Goal: Task Accomplishment & Management: Manage account settings

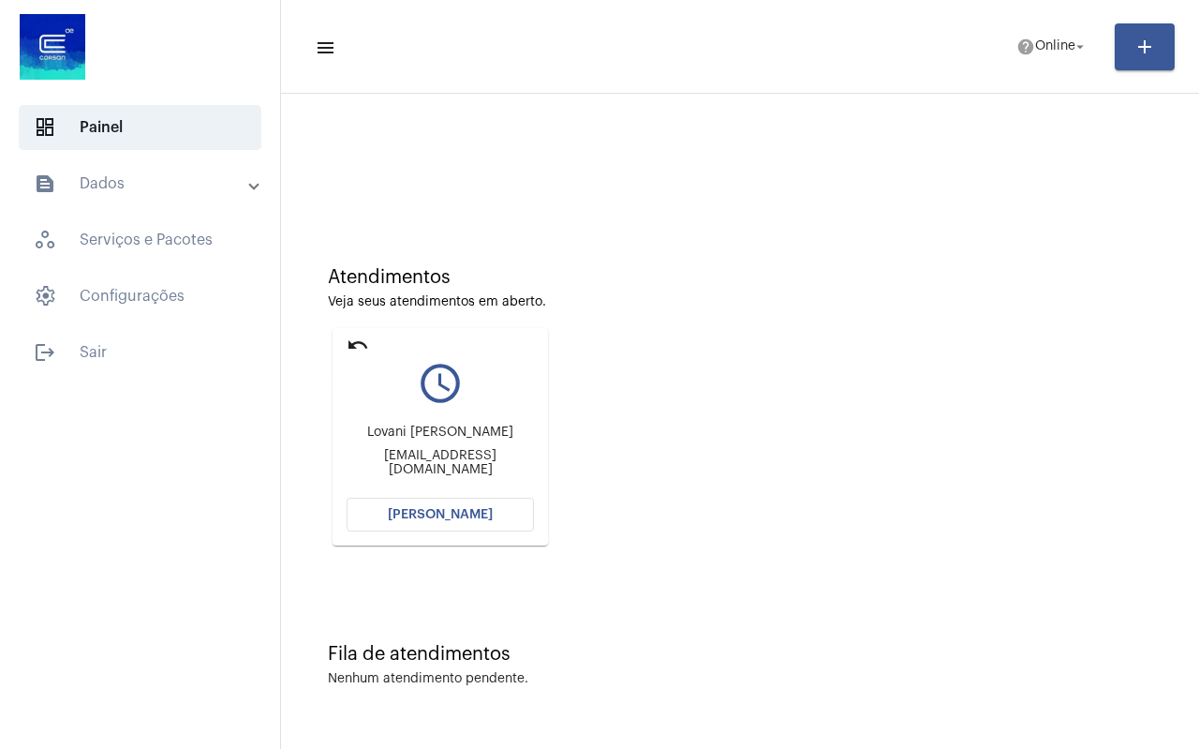
click at [359, 339] on mat-icon "undo" at bounding box center [358, 345] width 22 height 22
click at [1039, 46] on span "Online" at bounding box center [1055, 46] width 40 height 13
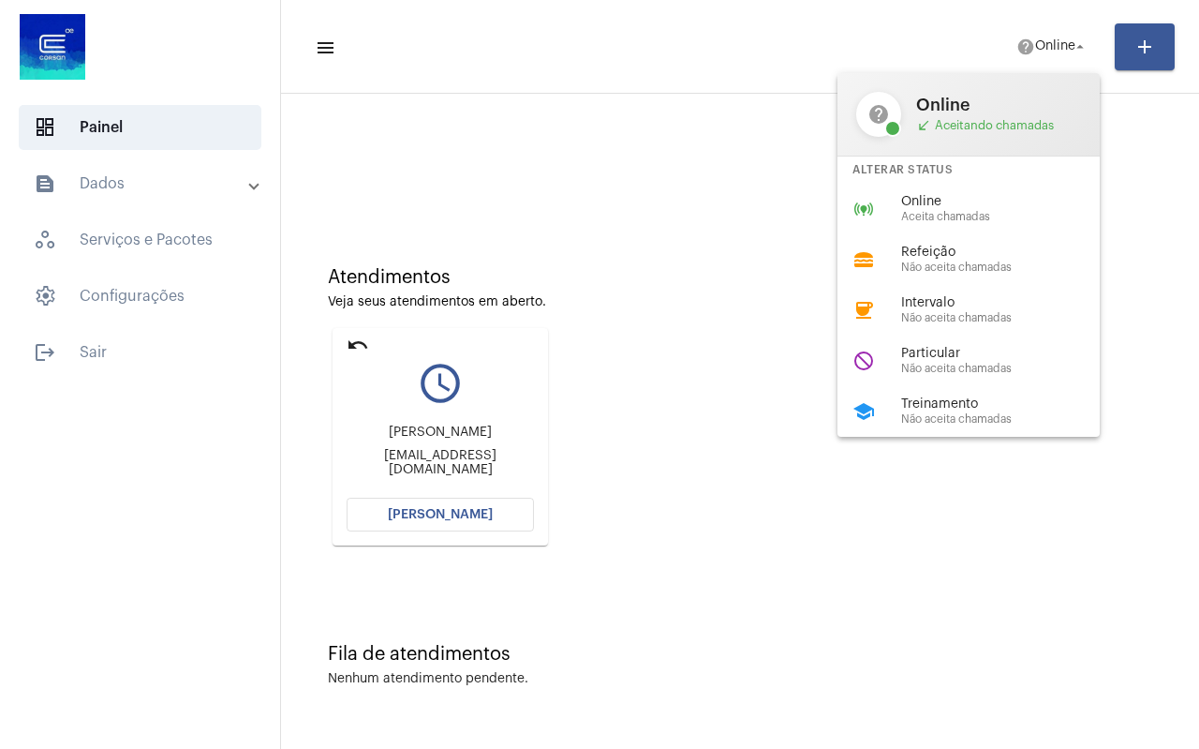
click at [595, 226] on div at bounding box center [599, 374] width 1199 height 749
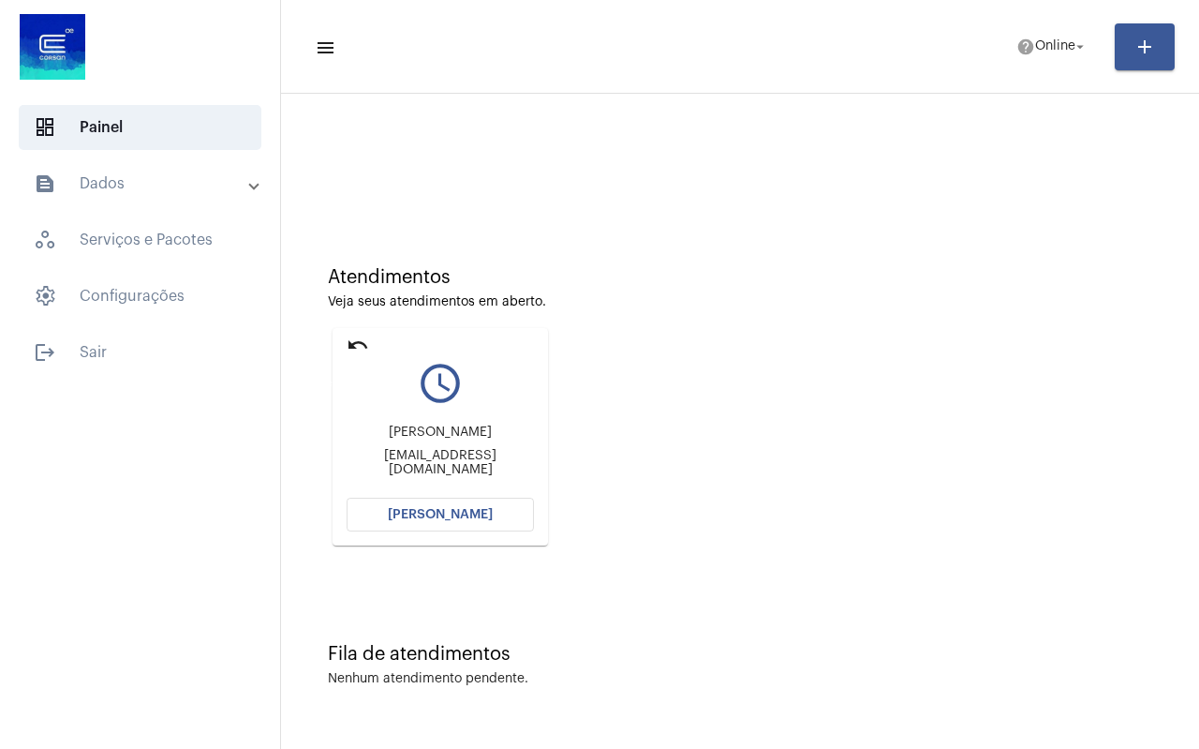
click at [349, 348] on mat-icon "undo" at bounding box center [358, 345] width 22 height 22
click at [350, 345] on mat-icon "undo" at bounding box center [358, 345] width 22 height 22
click at [363, 346] on mat-icon "undo" at bounding box center [358, 345] width 22 height 22
click at [351, 345] on mat-icon "undo" at bounding box center [358, 345] width 22 height 22
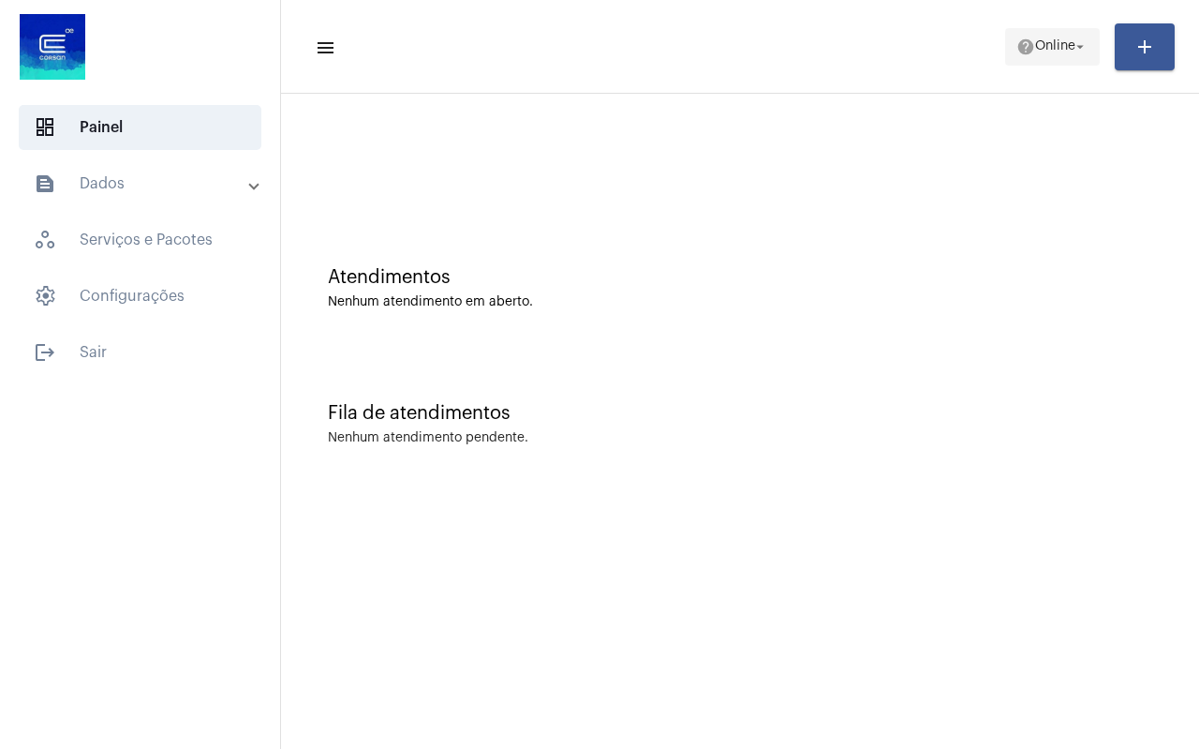
click at [1016, 58] on span "help Online arrow_drop_down" at bounding box center [1052, 46] width 72 height 34
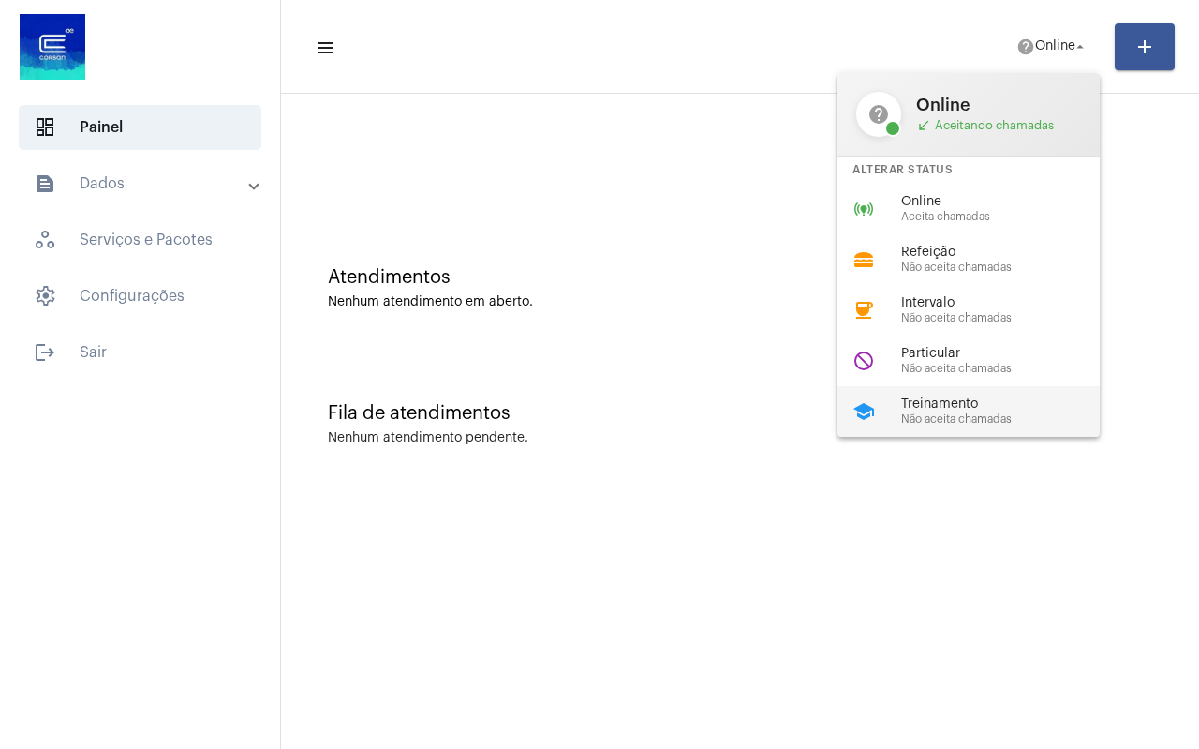
click at [927, 408] on span "Treinamento" at bounding box center [1008, 404] width 214 height 14
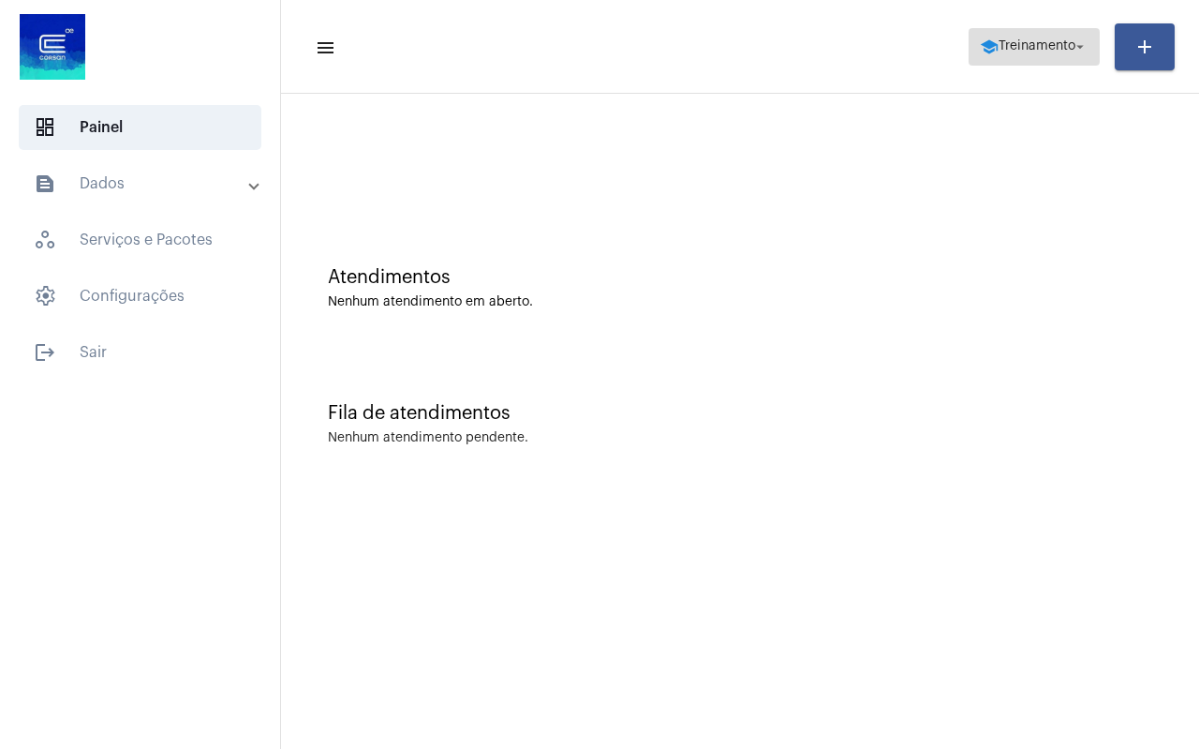
click at [1003, 50] on span "Treinamento" at bounding box center [1037, 46] width 77 height 13
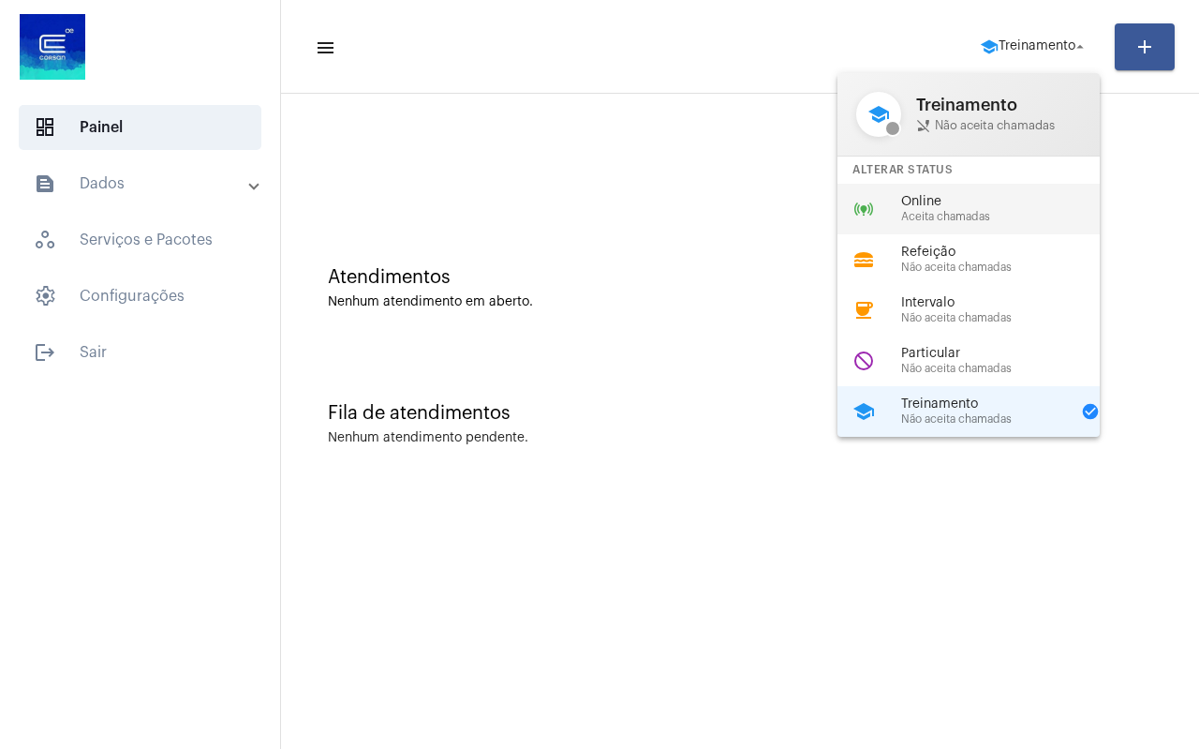
click at [931, 215] on span "Aceita chamadas" at bounding box center [1008, 217] width 214 height 12
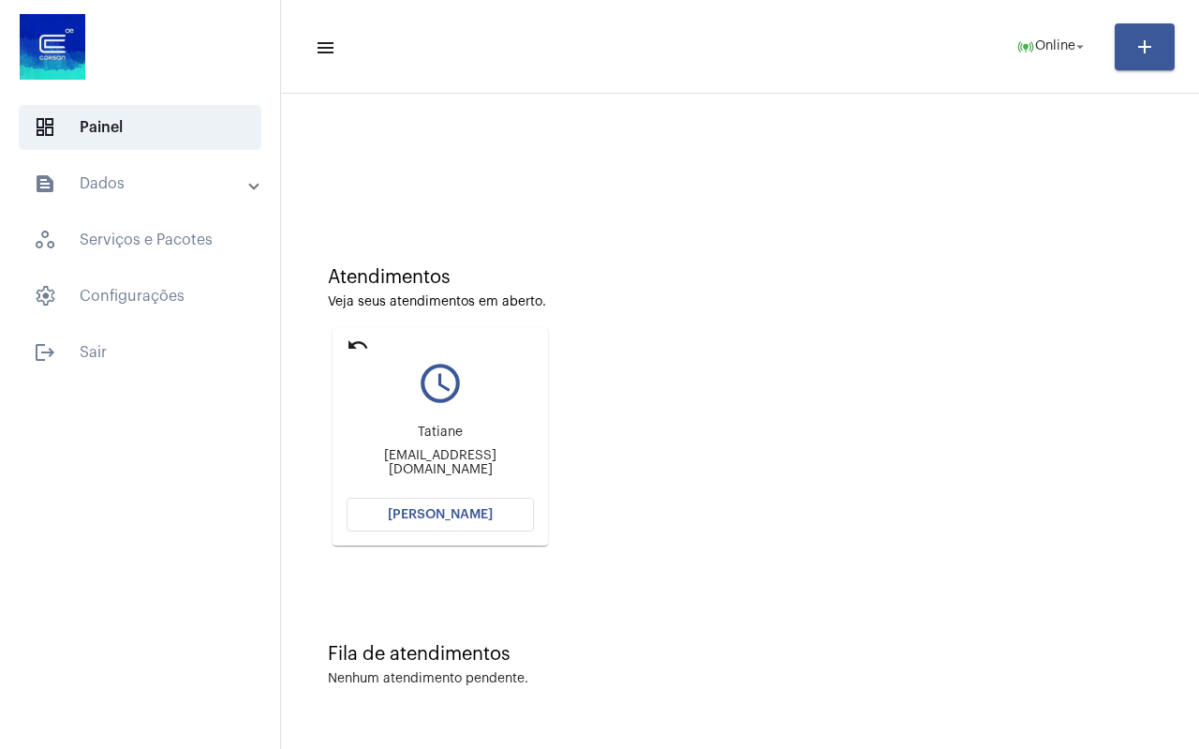
click at [359, 343] on mat-icon "undo" at bounding box center [358, 345] width 22 height 22
click at [356, 349] on mat-icon "undo" at bounding box center [358, 345] width 22 height 22
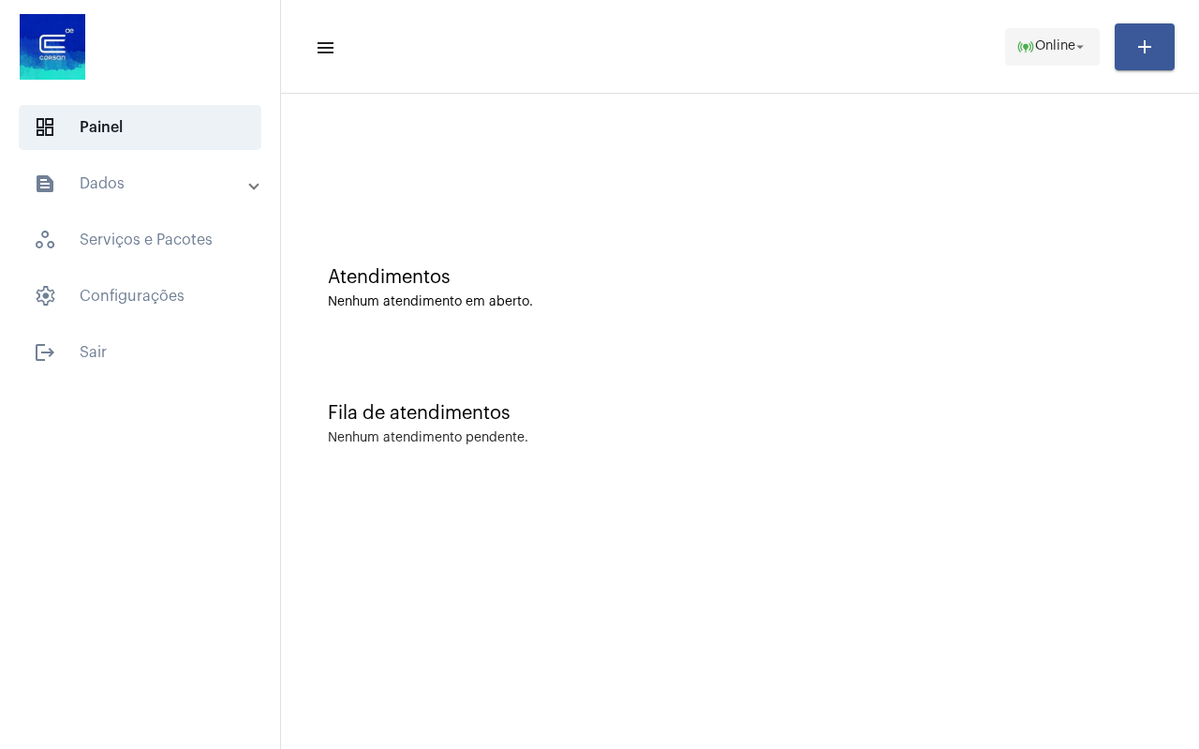
click at [1078, 56] on span "online_prediction Online arrow_drop_down" at bounding box center [1052, 46] width 72 height 34
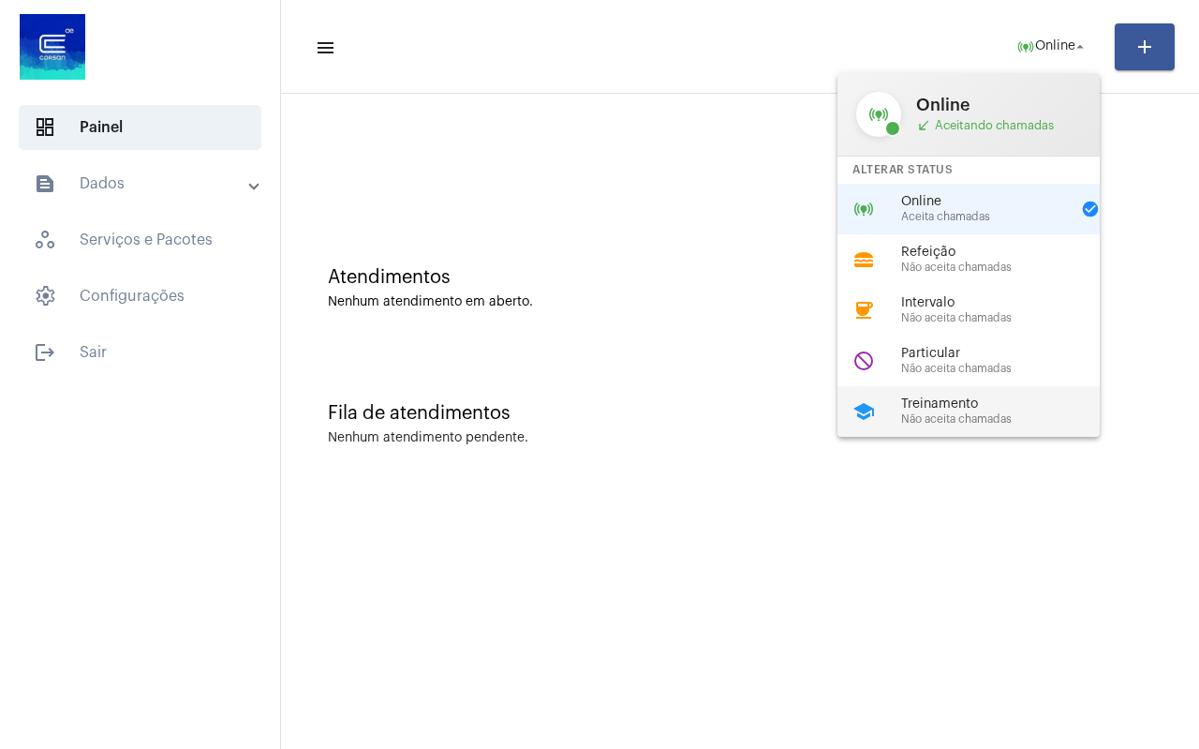
click at [953, 422] on span "Não aceita chamadas" at bounding box center [1008, 419] width 214 height 12
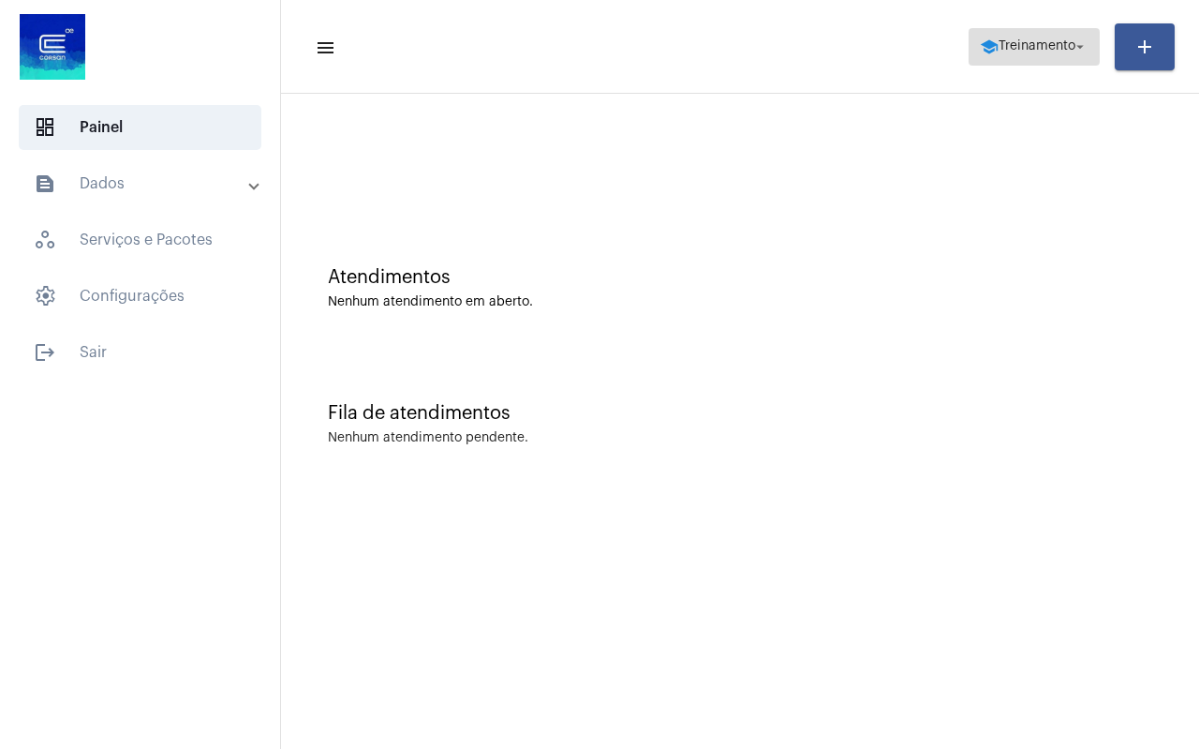
click at [1041, 49] on span "Treinamento" at bounding box center [1037, 46] width 77 height 13
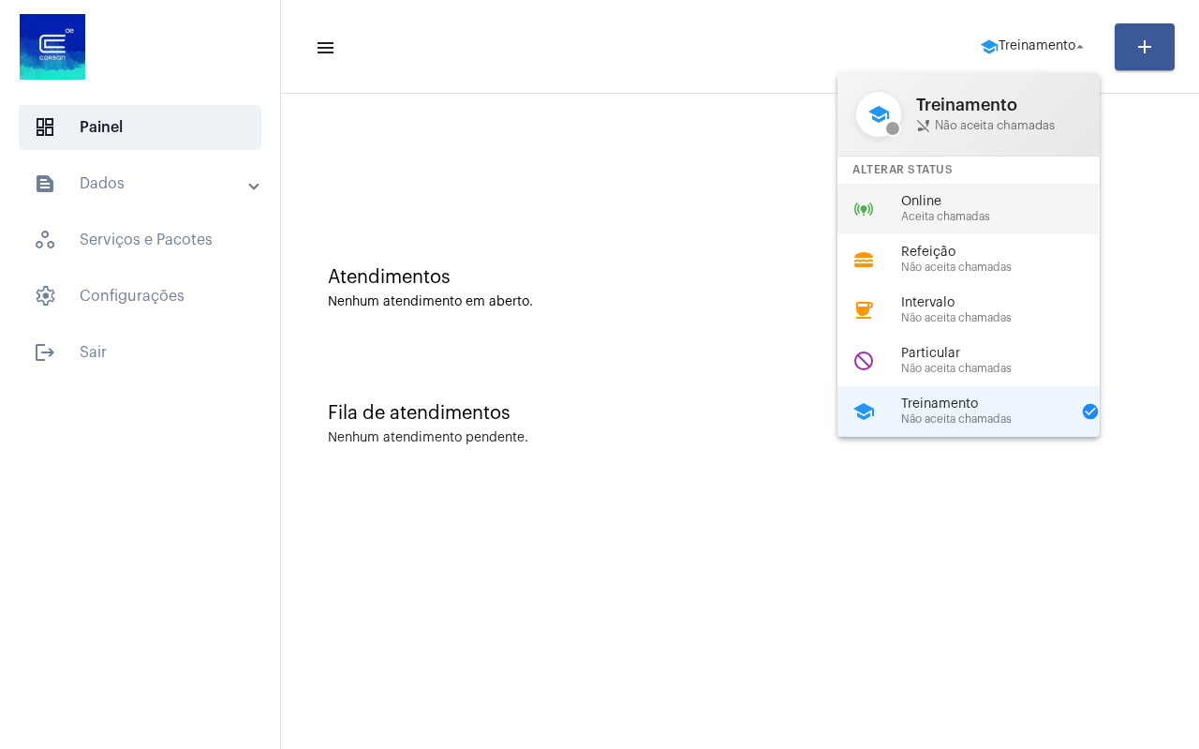
click at [926, 201] on span "Online" at bounding box center [1008, 202] width 214 height 14
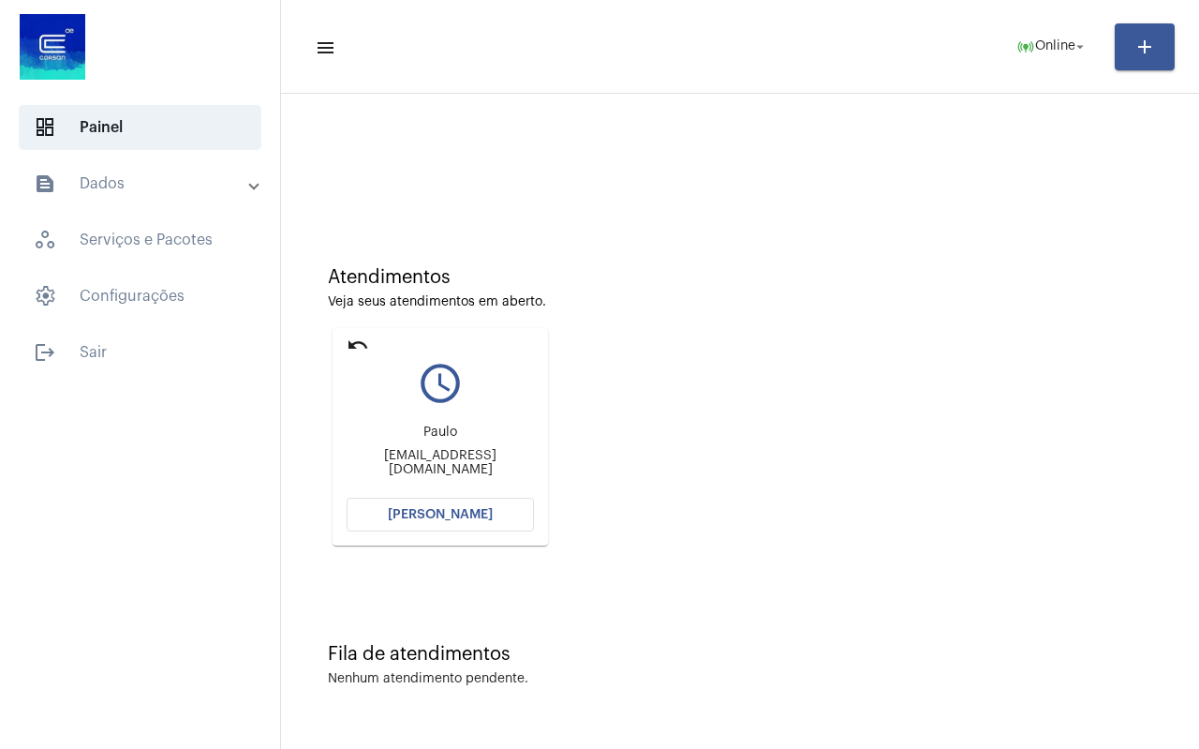
click at [350, 346] on mat-icon "undo" at bounding box center [358, 345] width 22 height 22
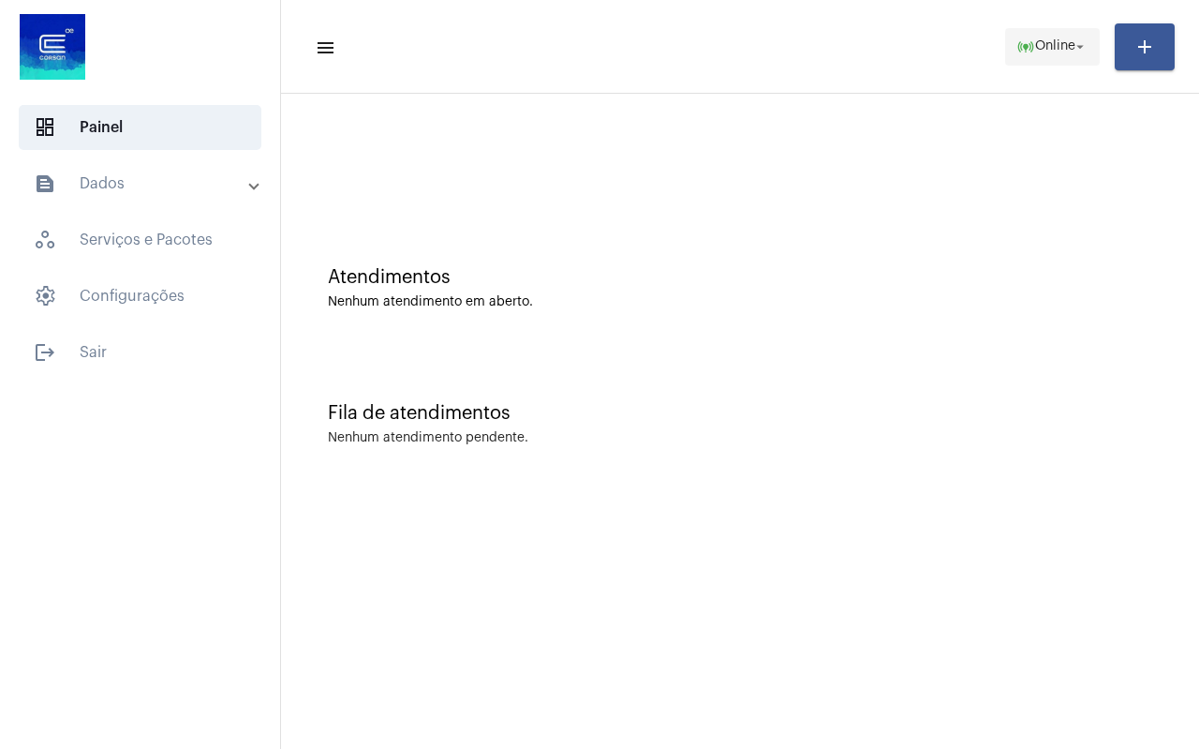
click at [1042, 54] on span "online_prediction Online arrow_drop_down" at bounding box center [1052, 46] width 72 height 34
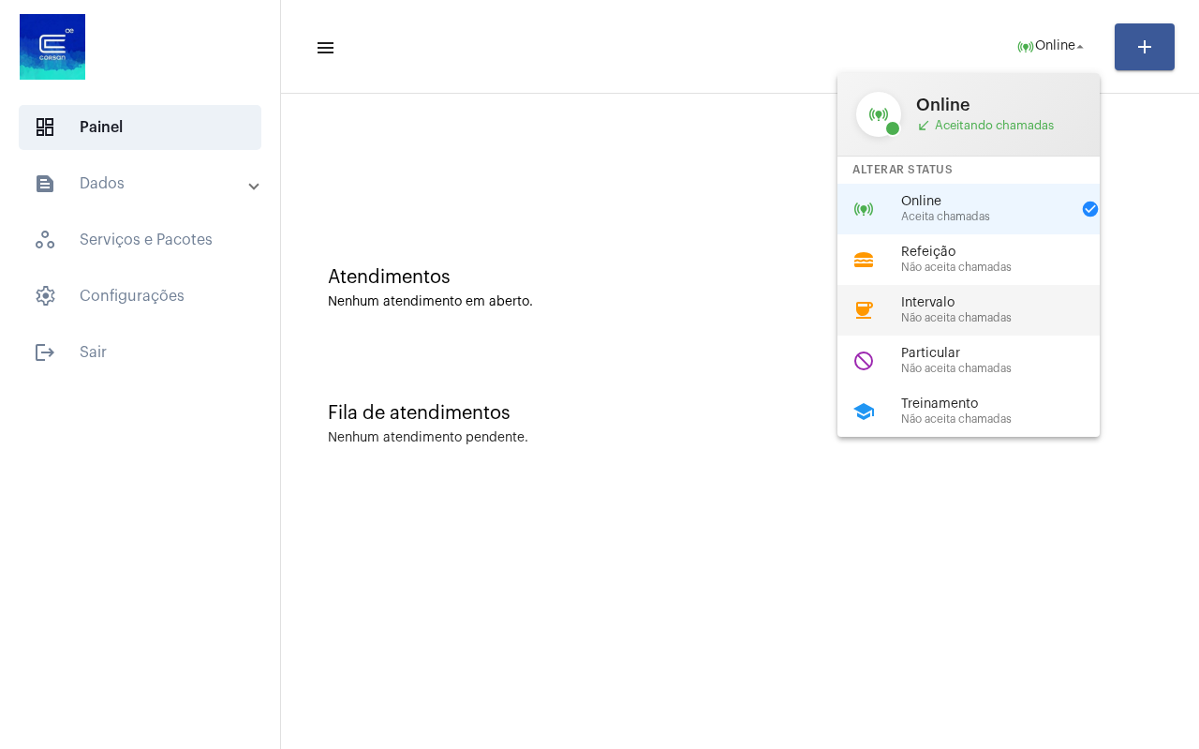
click at [946, 291] on div "coffee Intervalo Não aceita chamadas" at bounding box center [984, 310] width 292 height 51
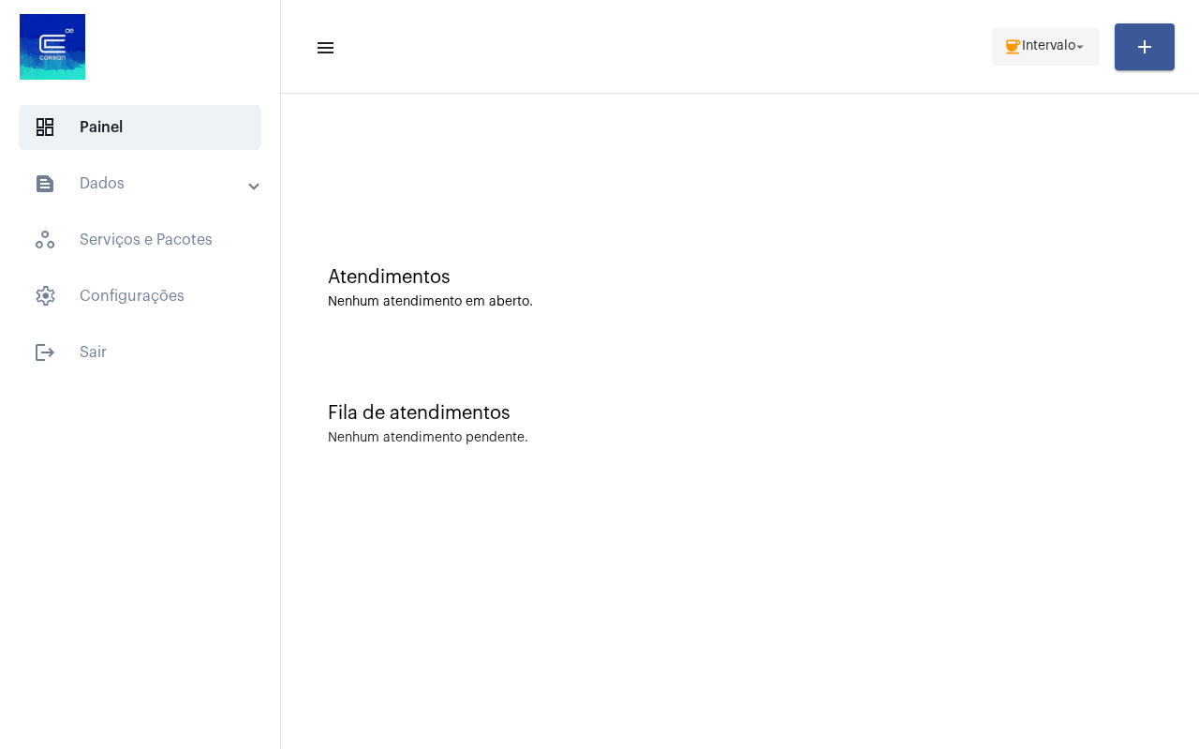
click at [1052, 50] on span "Intervalo" at bounding box center [1048, 46] width 53 height 13
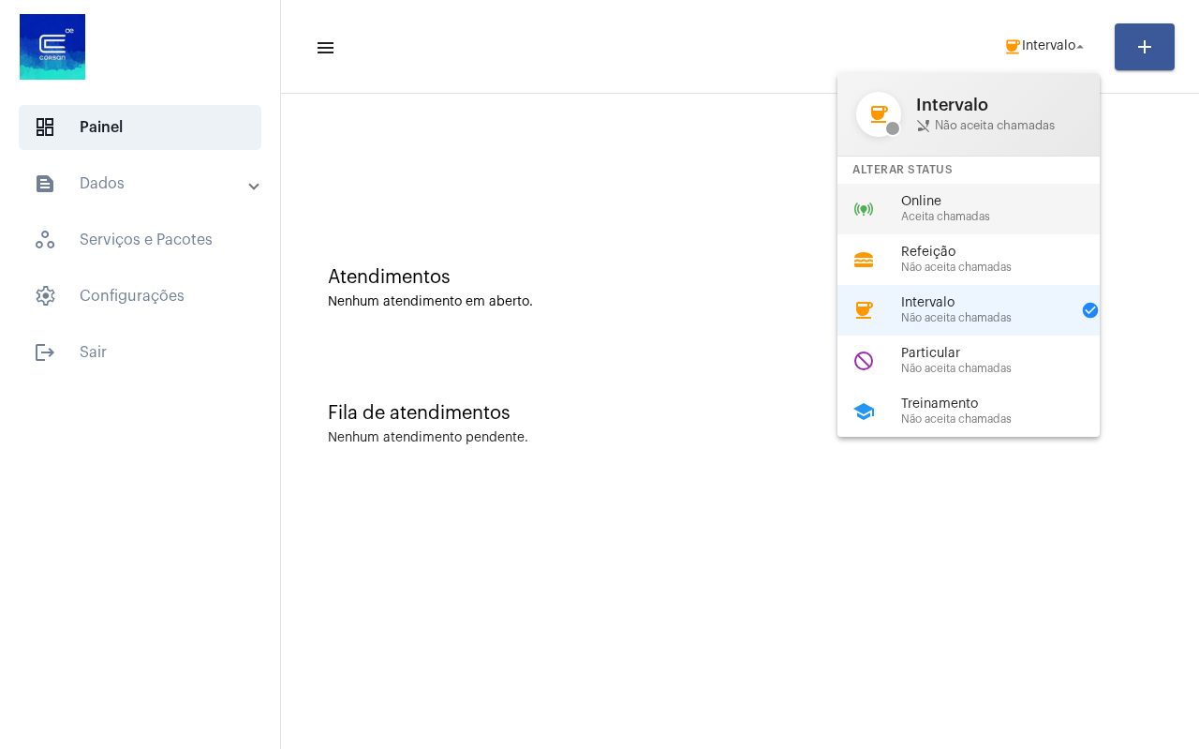
click at [964, 214] on span "Aceita chamadas" at bounding box center [1008, 217] width 214 height 12
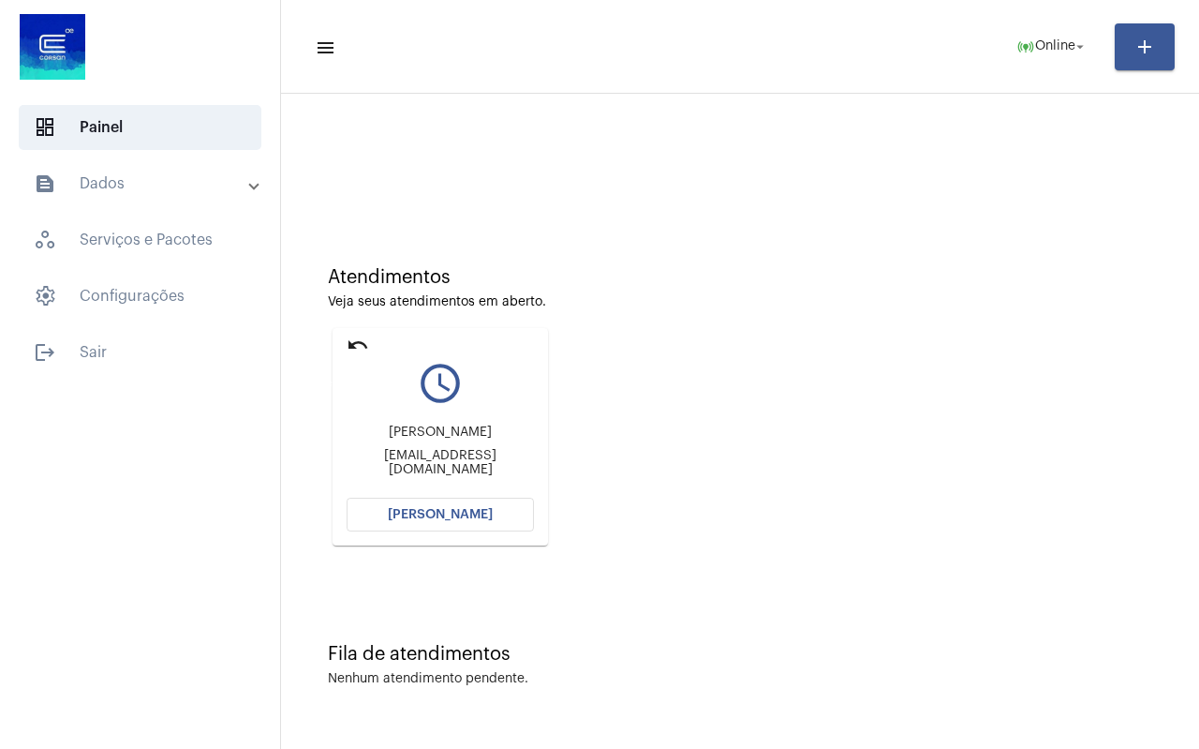
click at [347, 345] on mat-card "undo query_builder [PERSON_NAME] [EMAIL_ADDRESS][DOMAIN_NAME] [PERSON_NAME]" at bounding box center [440, 436] width 215 height 217
click at [354, 340] on mat-icon "undo" at bounding box center [358, 345] width 22 height 22
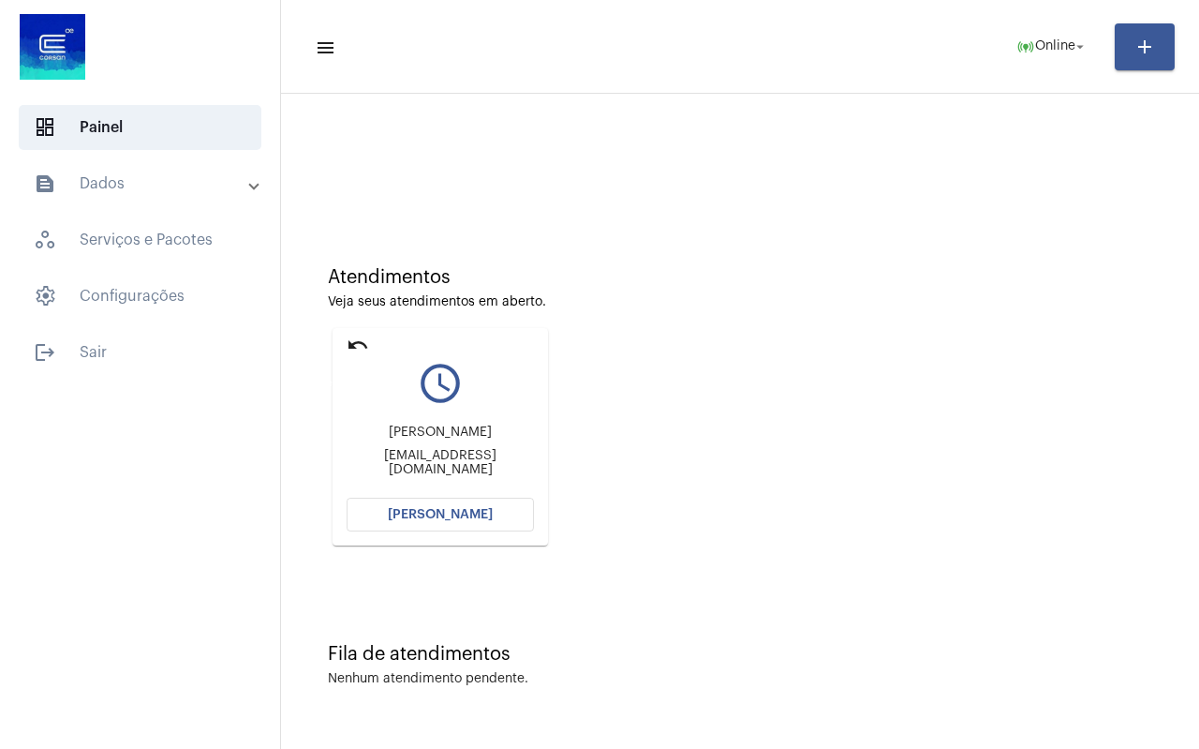
click at [354, 340] on mat-icon "undo" at bounding box center [358, 345] width 22 height 22
click at [359, 349] on mat-icon "undo" at bounding box center [358, 345] width 22 height 22
click at [360, 343] on mat-icon "undo" at bounding box center [358, 345] width 22 height 22
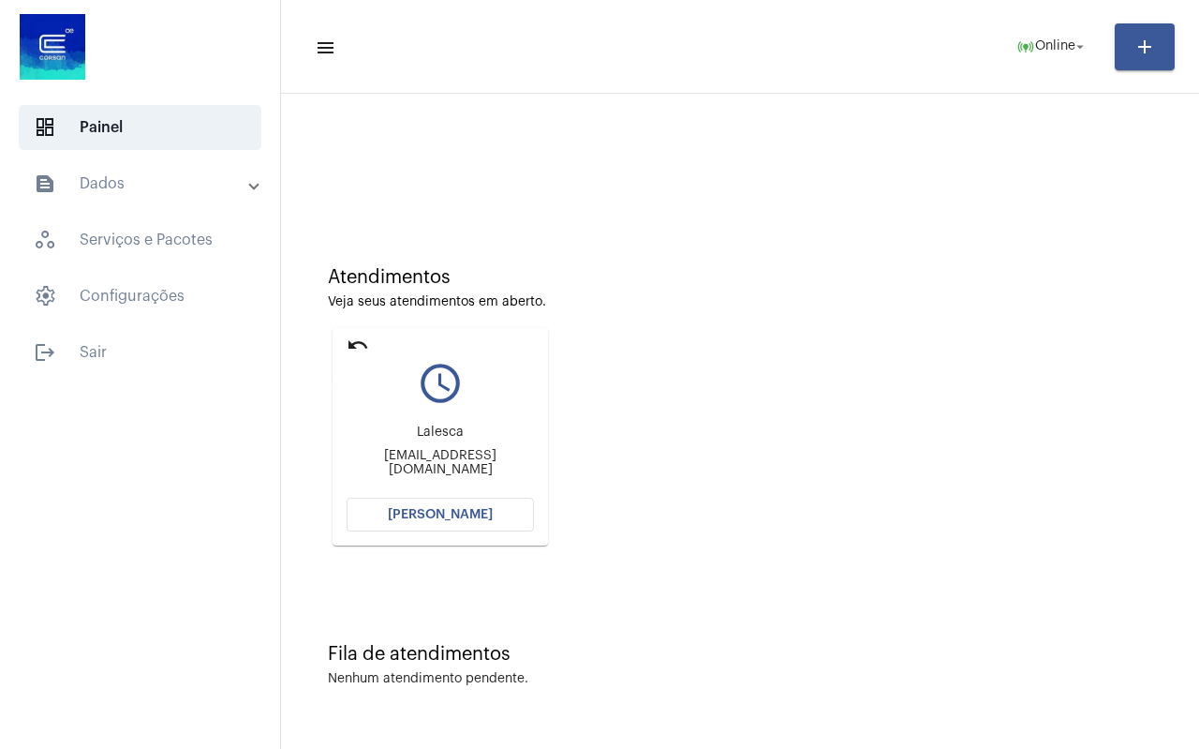
click at [360, 343] on mat-icon "undo" at bounding box center [358, 345] width 22 height 22
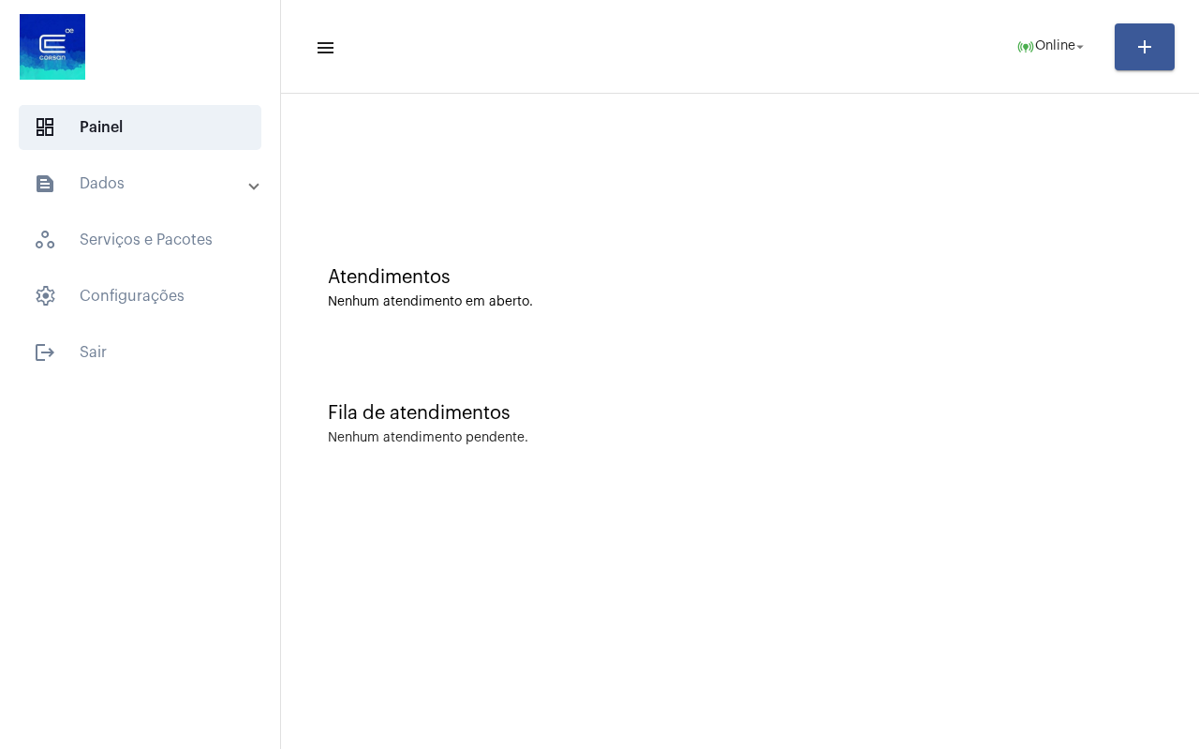
click at [360, 343] on div "Atendimentos Nenhum atendimento em aberto." at bounding box center [739, 279] width 899 height 136
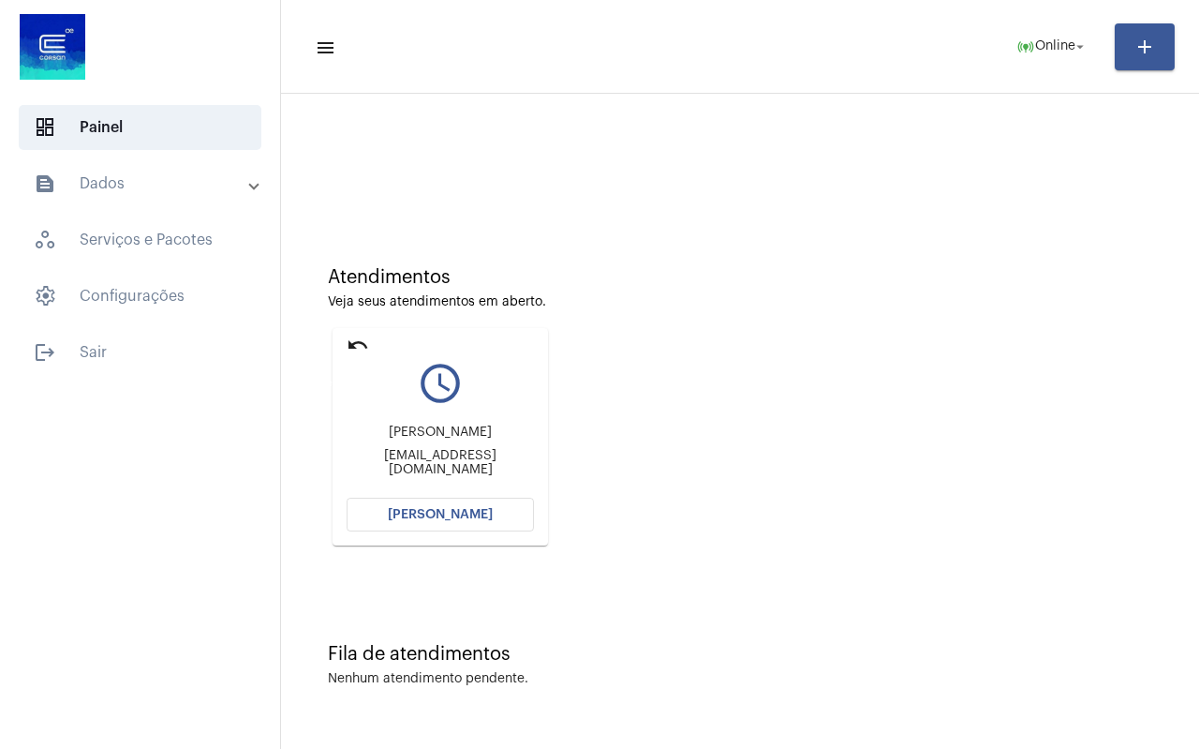
click at [360, 343] on mat-icon "undo" at bounding box center [358, 345] width 22 height 22
click at [349, 340] on mat-icon "undo" at bounding box center [358, 345] width 22 height 22
click at [358, 337] on mat-icon "undo" at bounding box center [358, 345] width 22 height 22
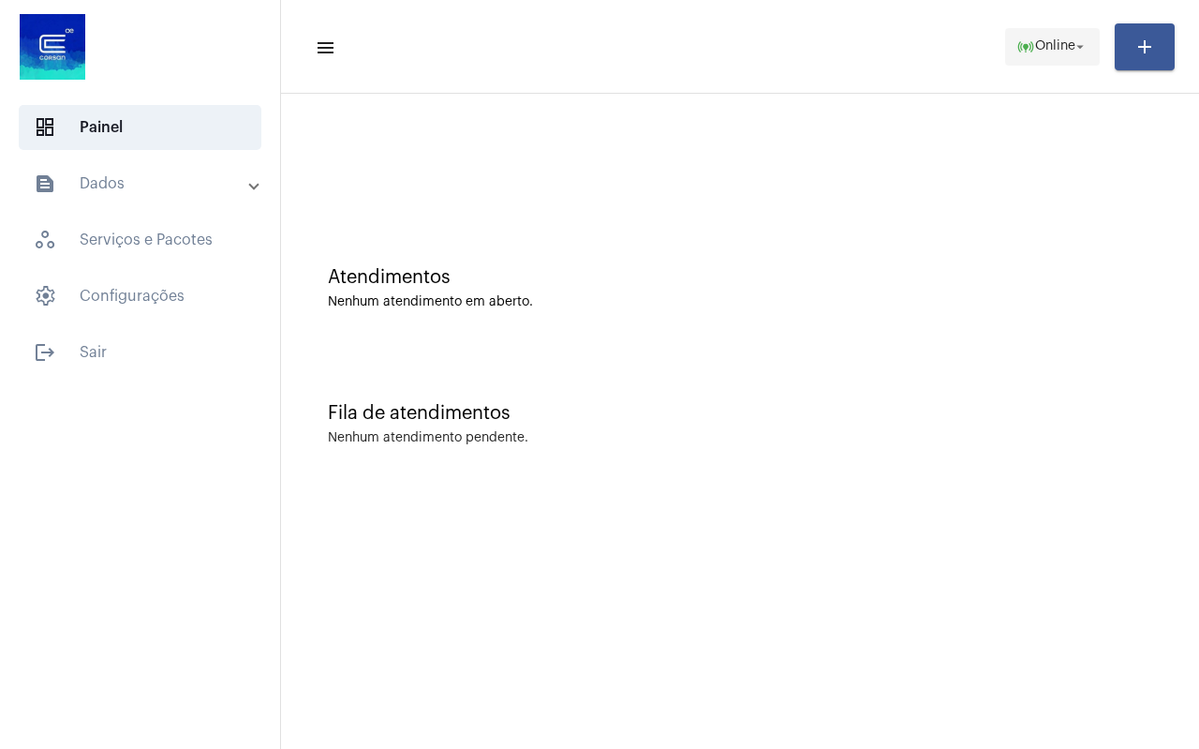
click at [1036, 56] on span "online_prediction Online arrow_drop_down" at bounding box center [1052, 46] width 72 height 34
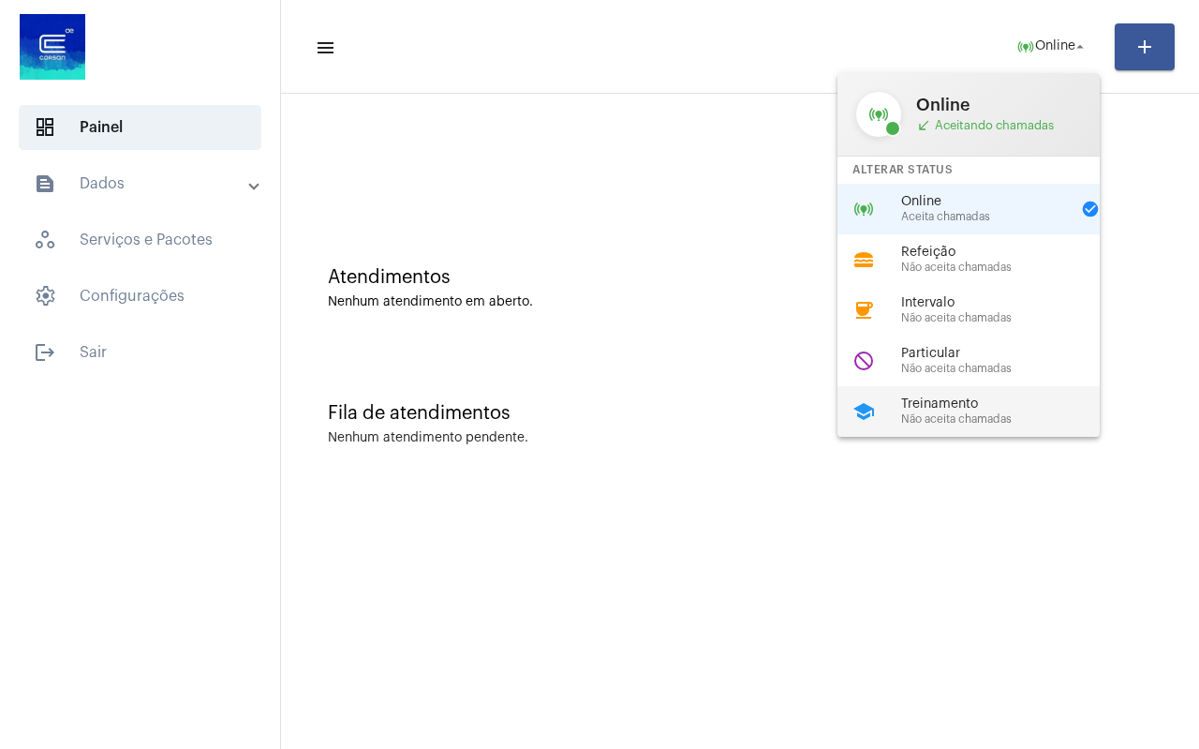
click at [982, 420] on span "Não aceita chamadas" at bounding box center [1008, 419] width 214 height 12
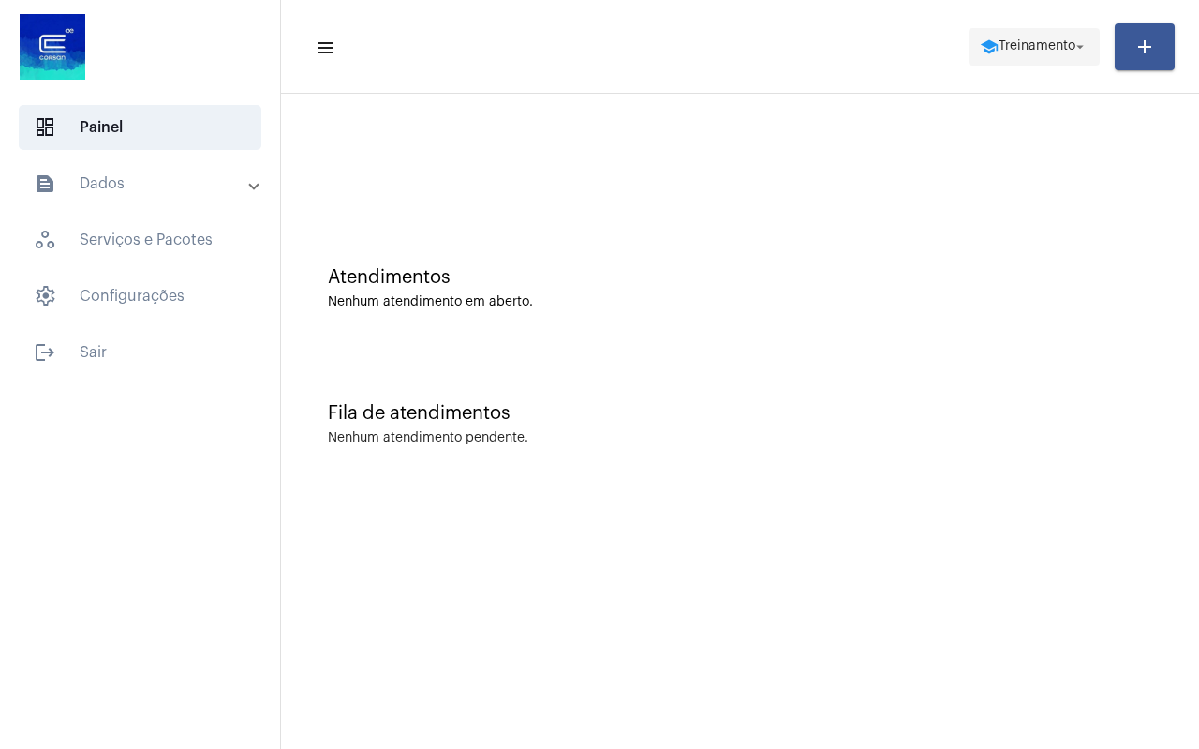
click at [1046, 51] on span "Treinamento" at bounding box center [1037, 46] width 77 height 13
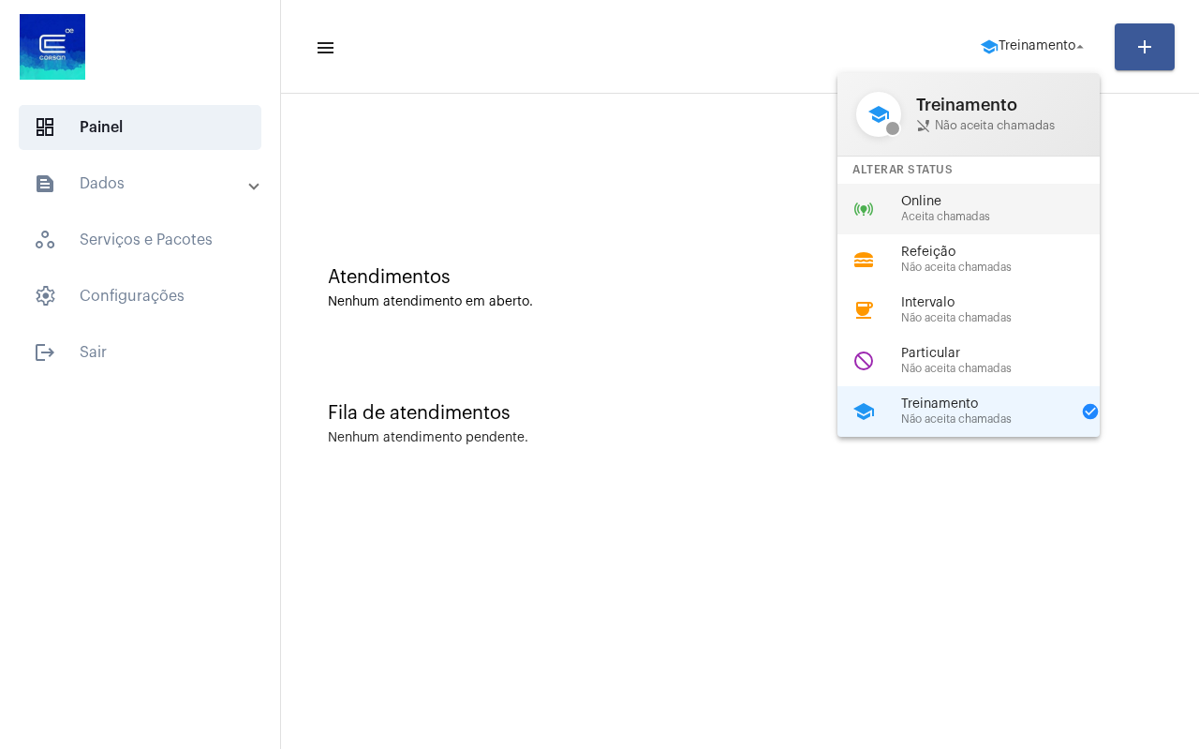
click at [958, 211] on span "Aceita chamadas" at bounding box center [1008, 217] width 214 height 12
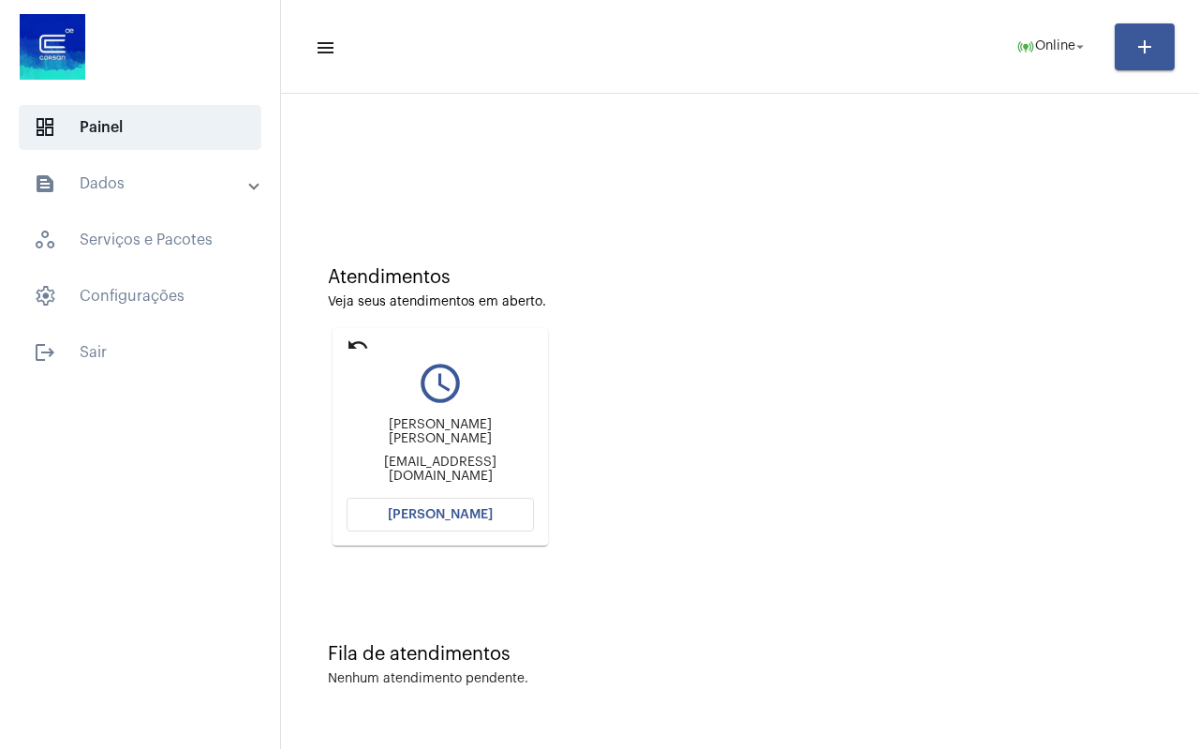
click at [349, 341] on mat-icon "undo" at bounding box center [358, 345] width 22 height 22
click at [356, 349] on mat-icon "undo" at bounding box center [358, 345] width 22 height 22
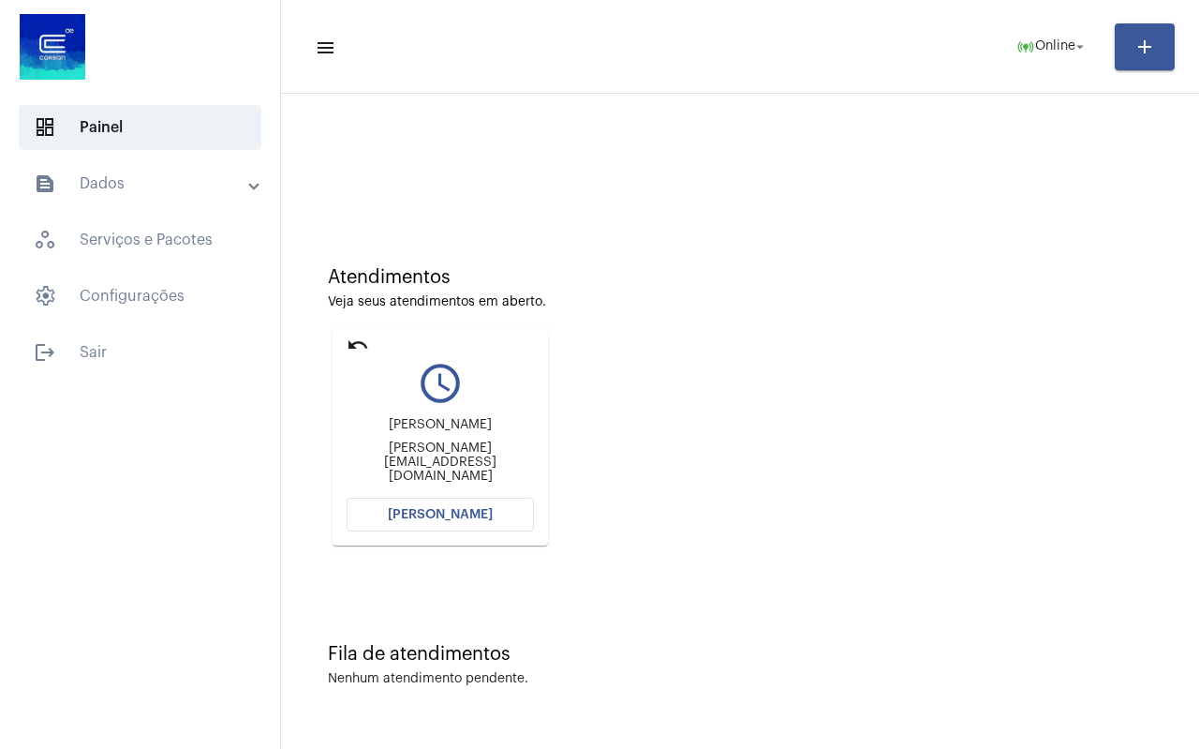
click at [349, 340] on mat-icon "undo" at bounding box center [358, 345] width 22 height 22
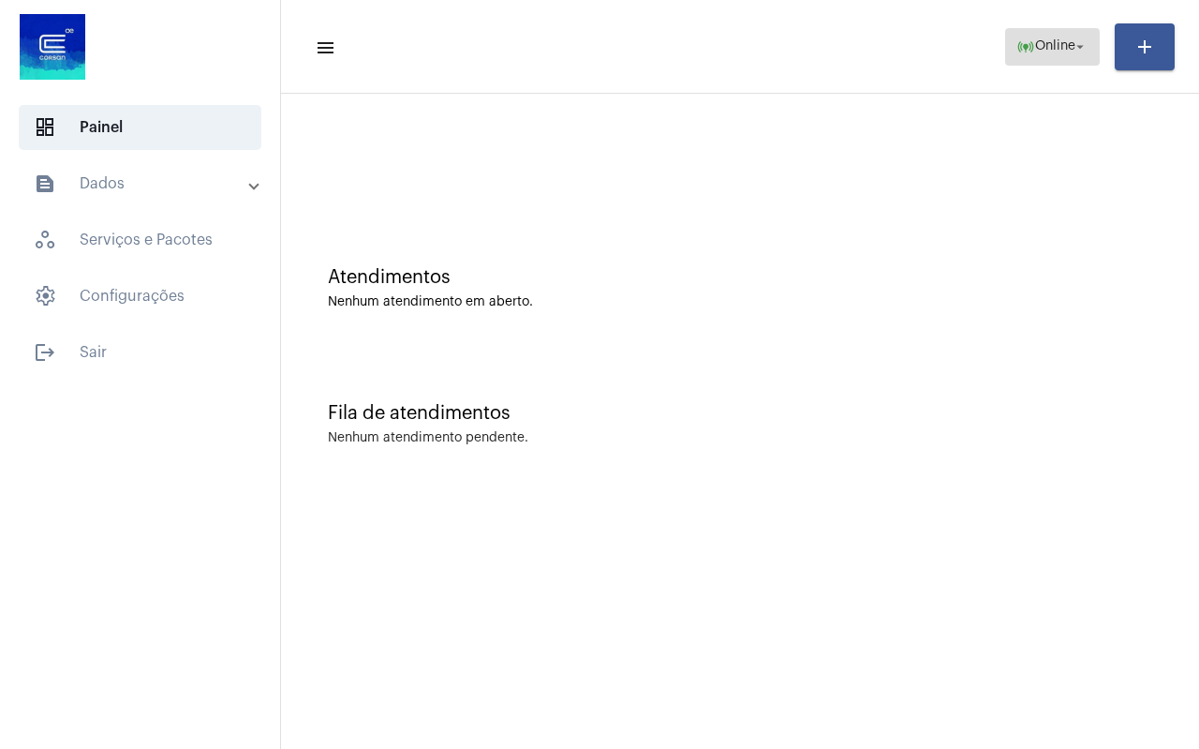
click at [1064, 32] on span "online_prediction Online arrow_drop_down" at bounding box center [1052, 46] width 72 height 34
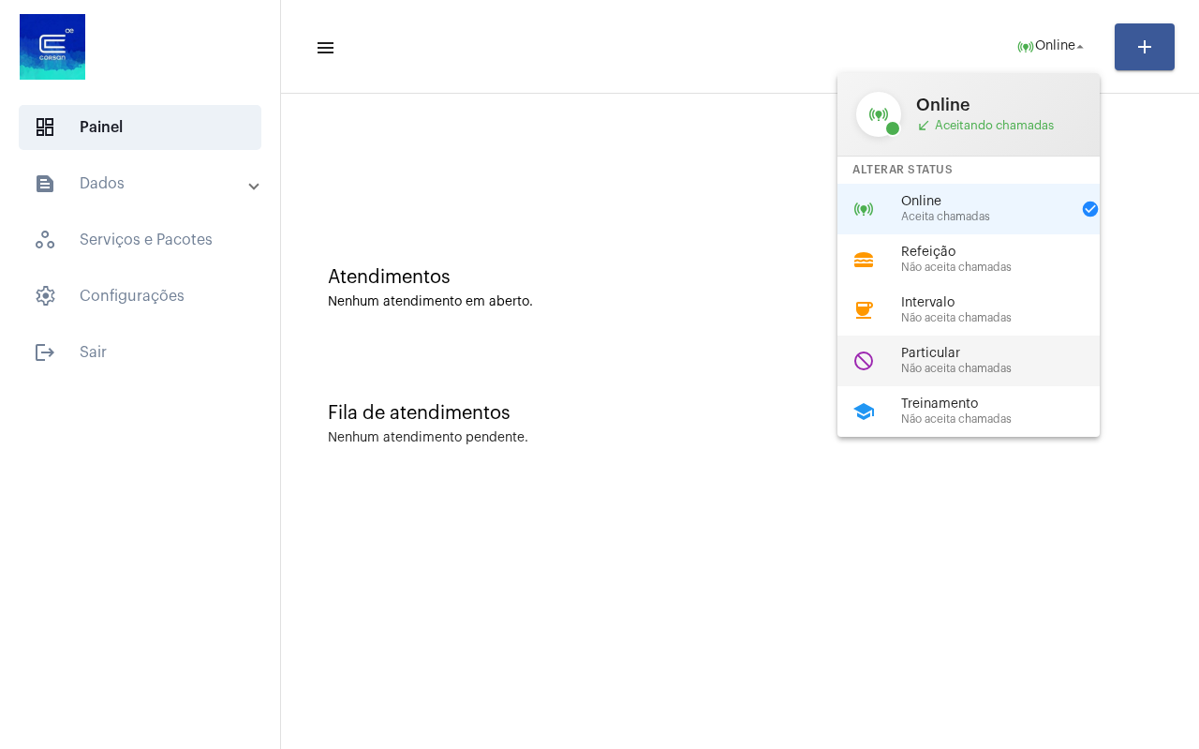
click at [972, 365] on span "Não aceita chamadas" at bounding box center [1008, 369] width 214 height 12
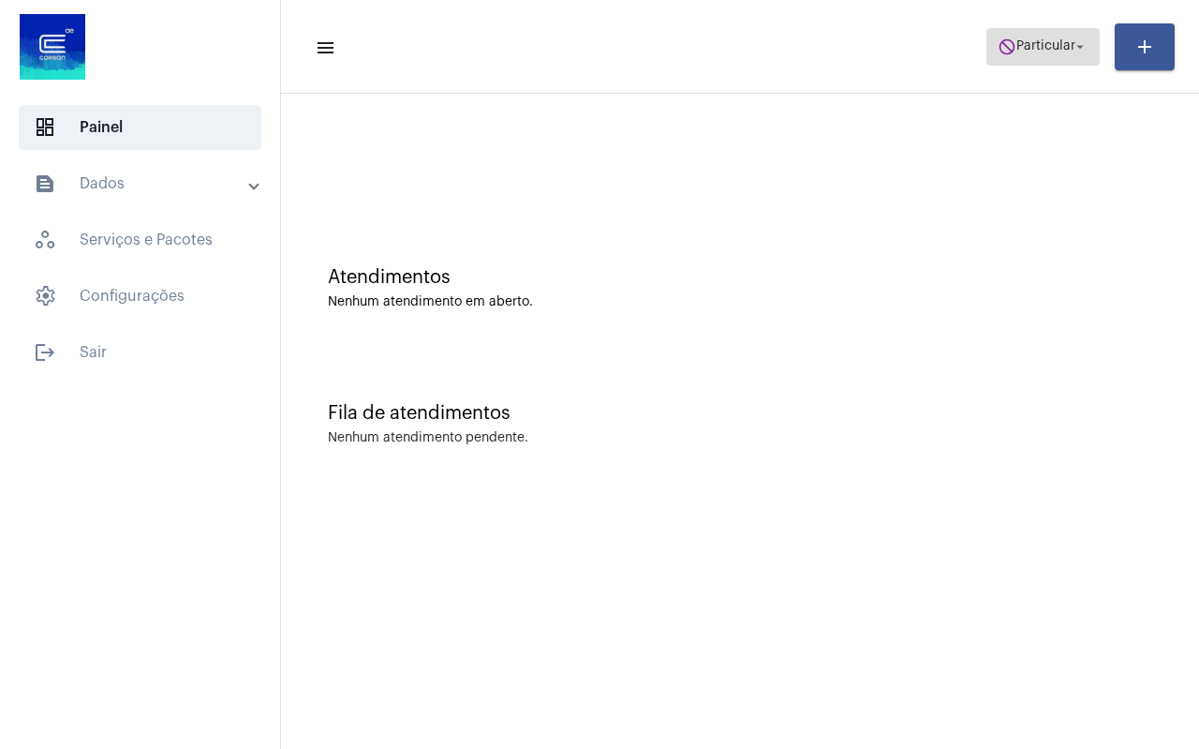
click at [1061, 45] on span "Particular" at bounding box center [1045, 46] width 59 height 13
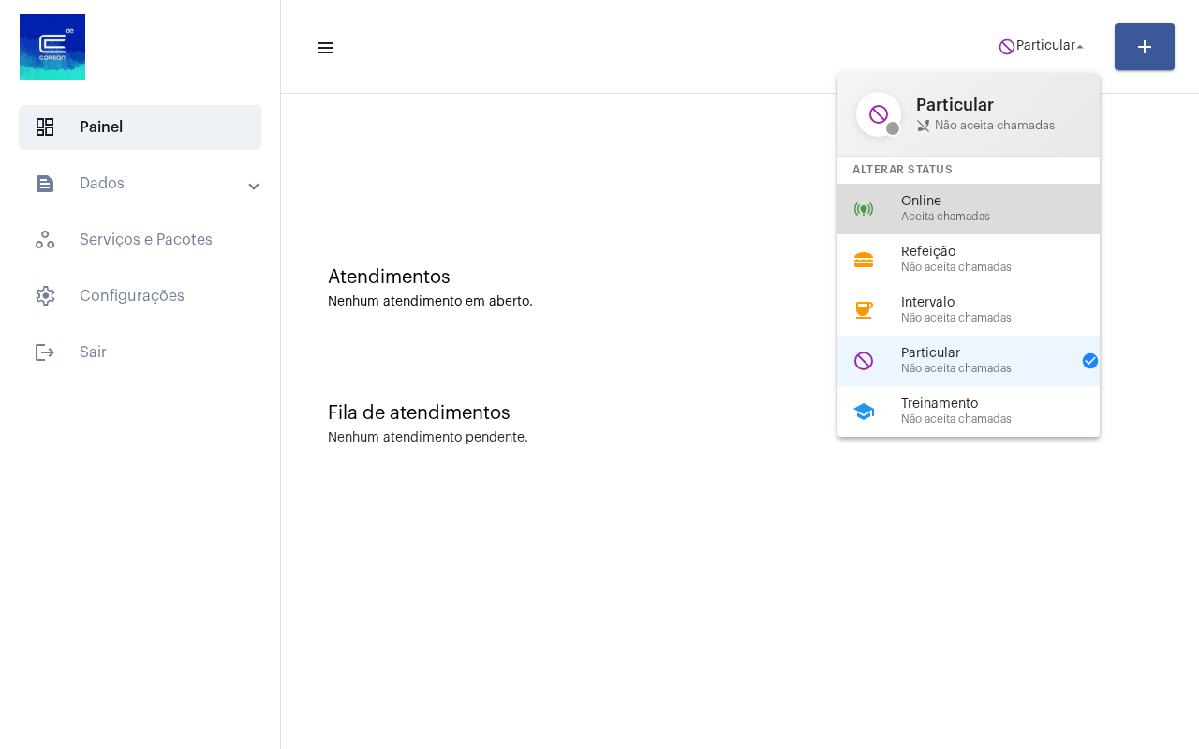
click at [1001, 208] on span "Online" at bounding box center [1008, 202] width 214 height 14
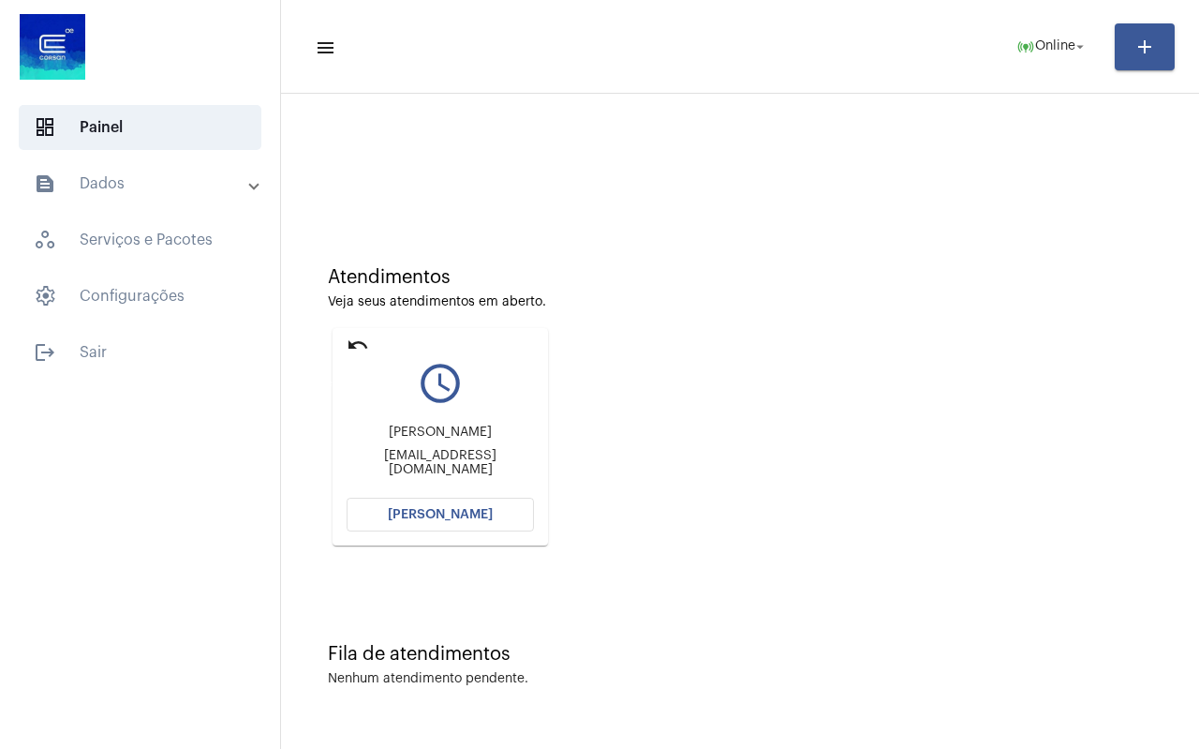
click at [356, 349] on mat-icon "undo" at bounding box center [358, 345] width 22 height 22
click at [362, 347] on mat-icon "undo" at bounding box center [358, 345] width 22 height 22
click at [352, 345] on mat-icon "undo" at bounding box center [358, 345] width 22 height 22
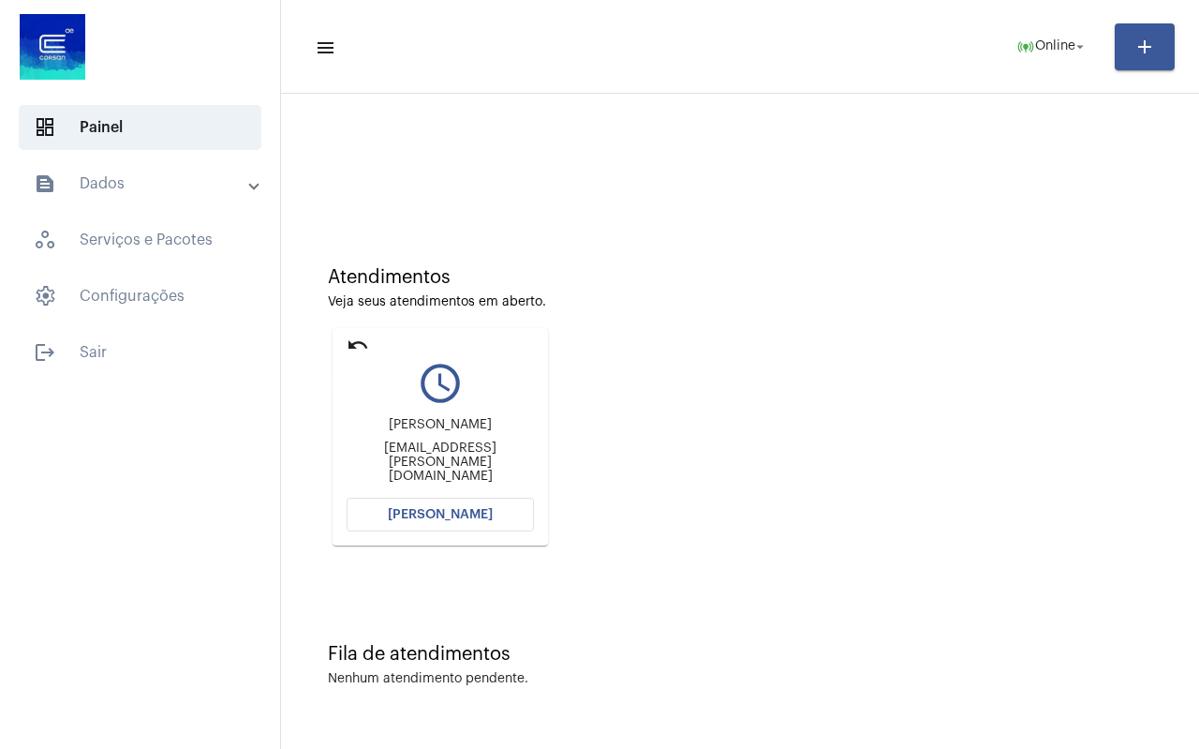
click at [352, 345] on mat-icon "undo" at bounding box center [358, 345] width 22 height 22
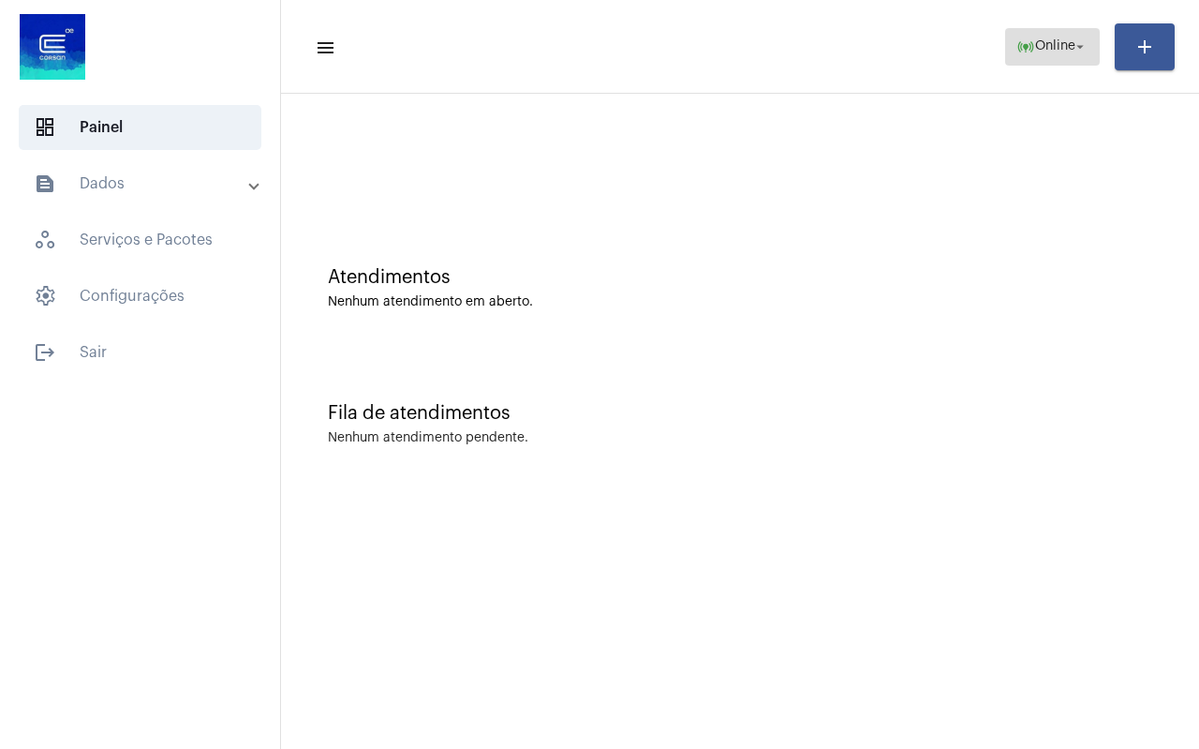
click at [1043, 56] on span "online_prediction Online arrow_drop_down" at bounding box center [1052, 46] width 72 height 34
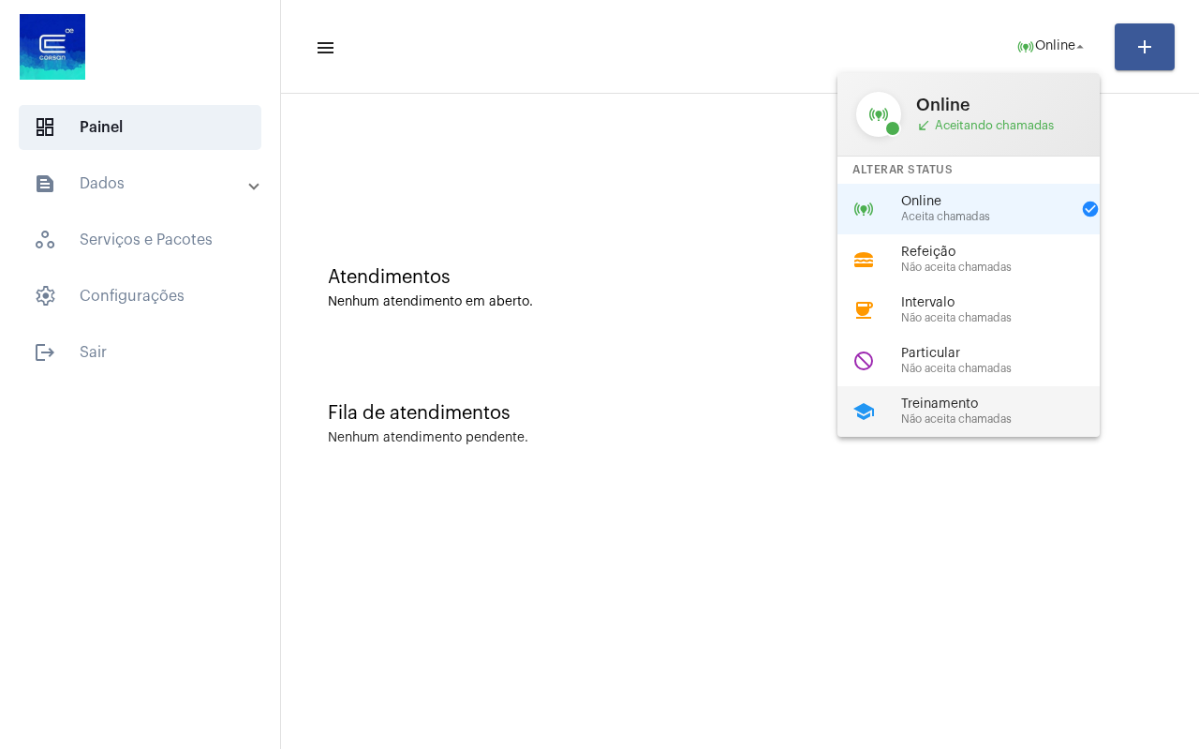
click at [966, 410] on span "Treinamento" at bounding box center [1008, 404] width 214 height 14
